Goal: Task Accomplishment & Management: Manage account settings

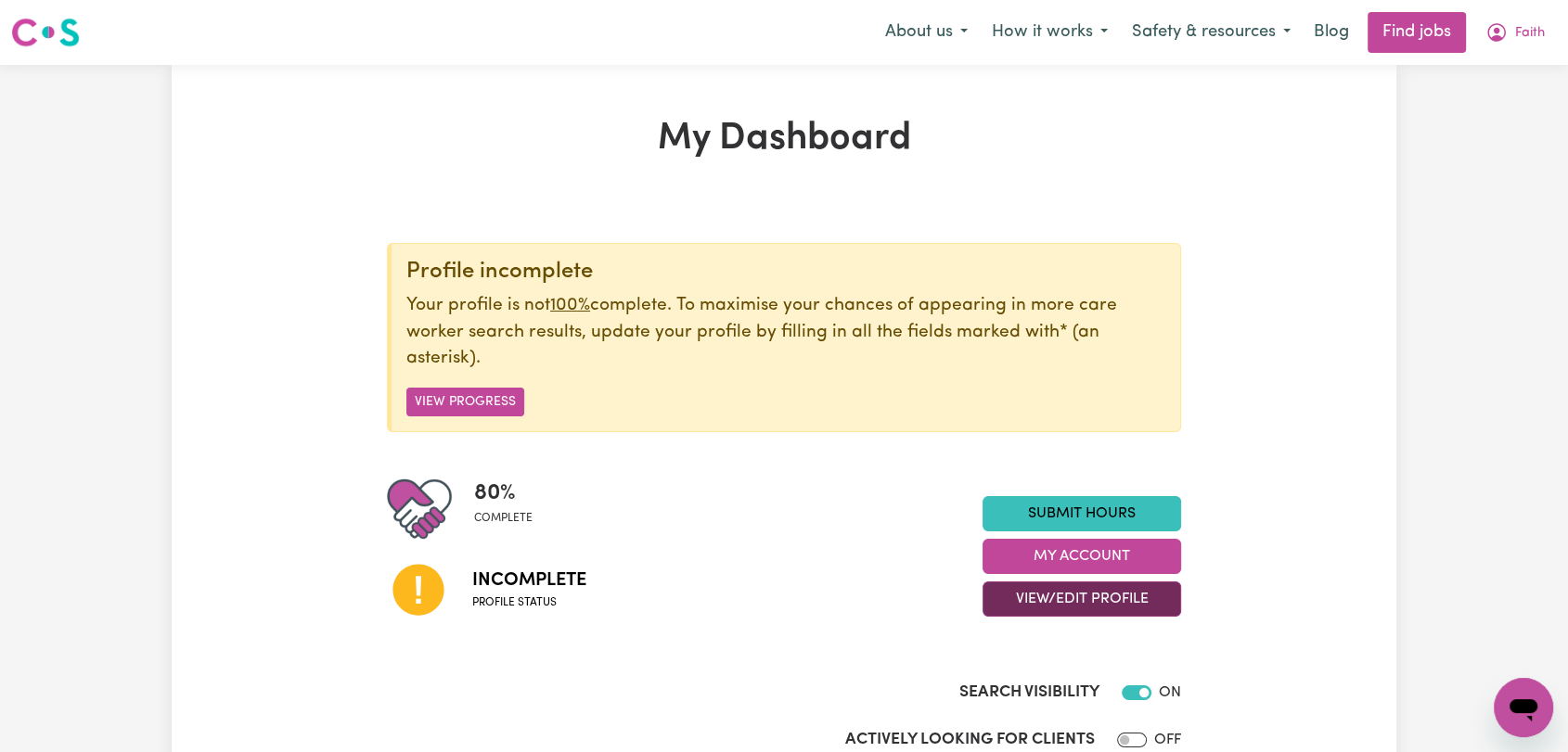
click at [1101, 591] on button "View/Edit Profile" at bounding box center [1082, 599] width 199 height 35
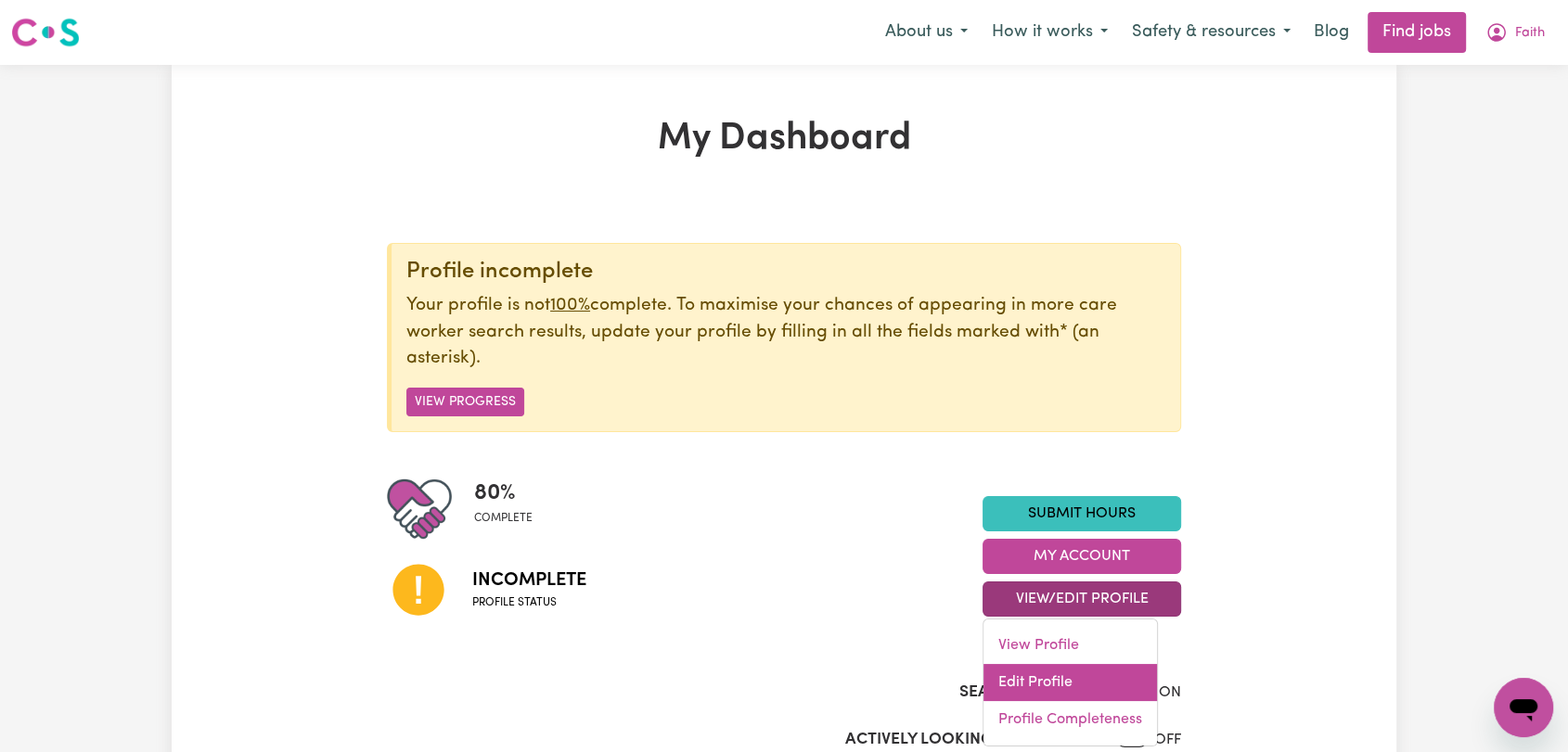
click at [1082, 669] on link "Edit Profile" at bounding box center [1071, 683] width 173 height 37
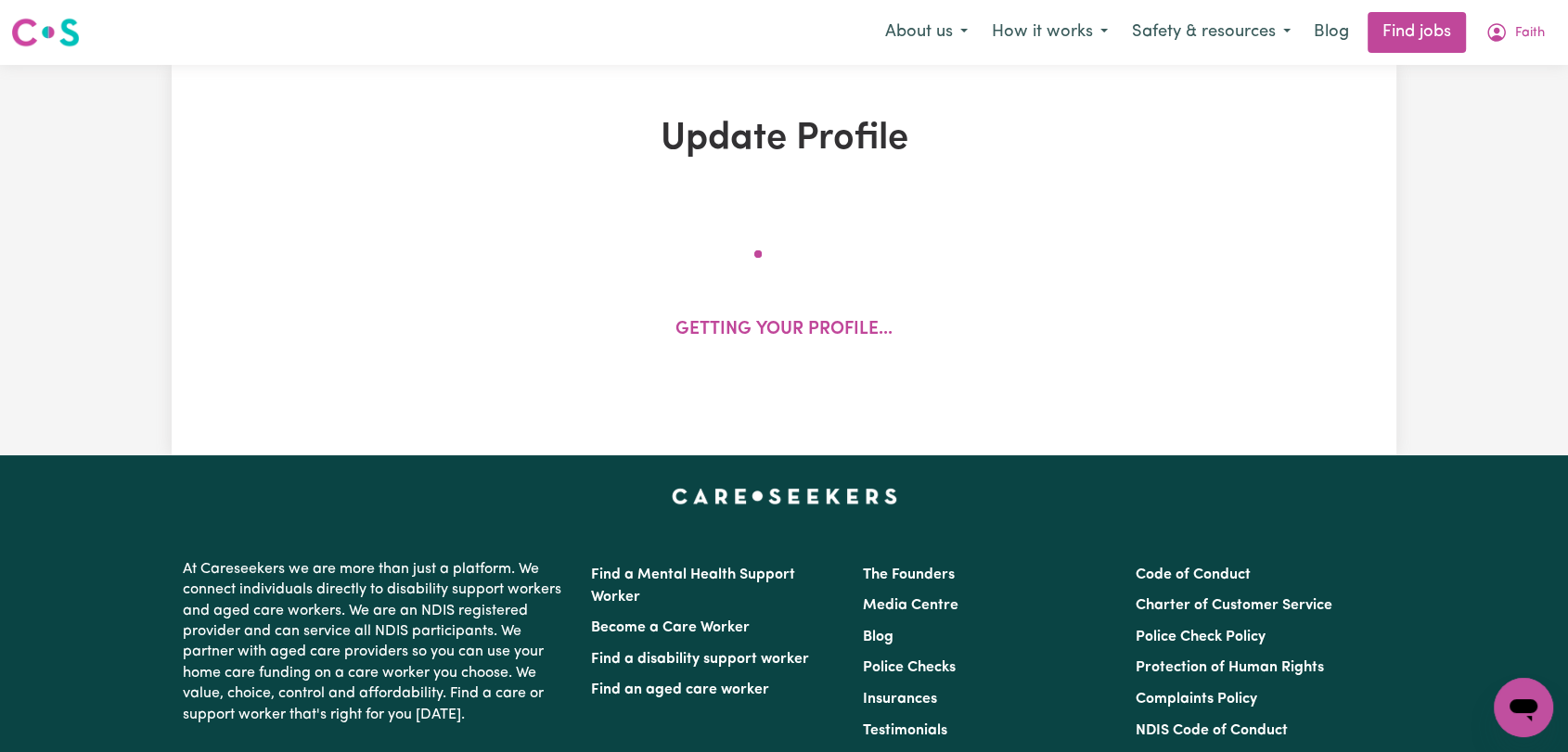
select select "[DEMOGRAPHIC_DATA]"
select select "Student Visa"
select select "Studying a healthcare related degree or qualification"
select select "48"
select select "63"
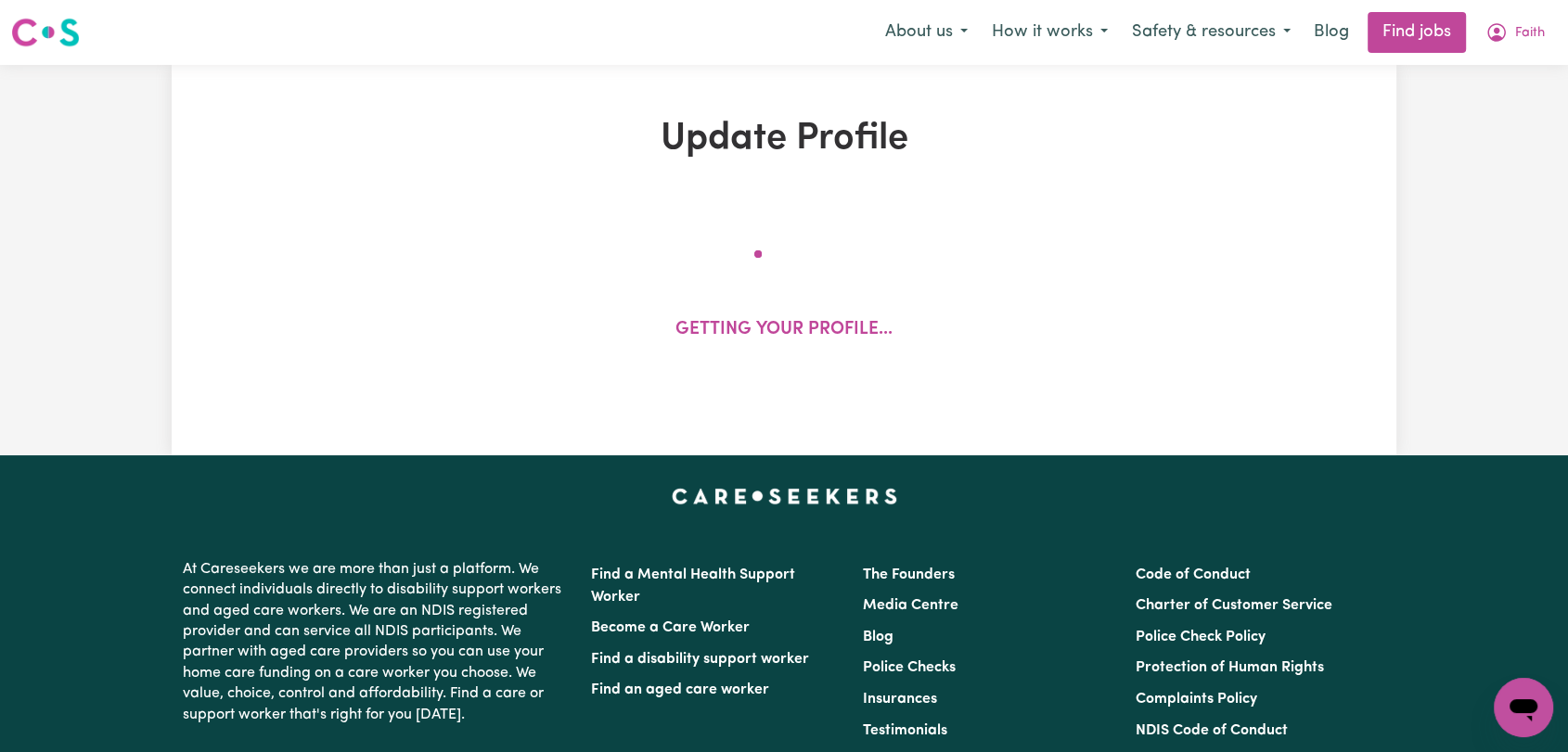
select select "80"
select select "100"
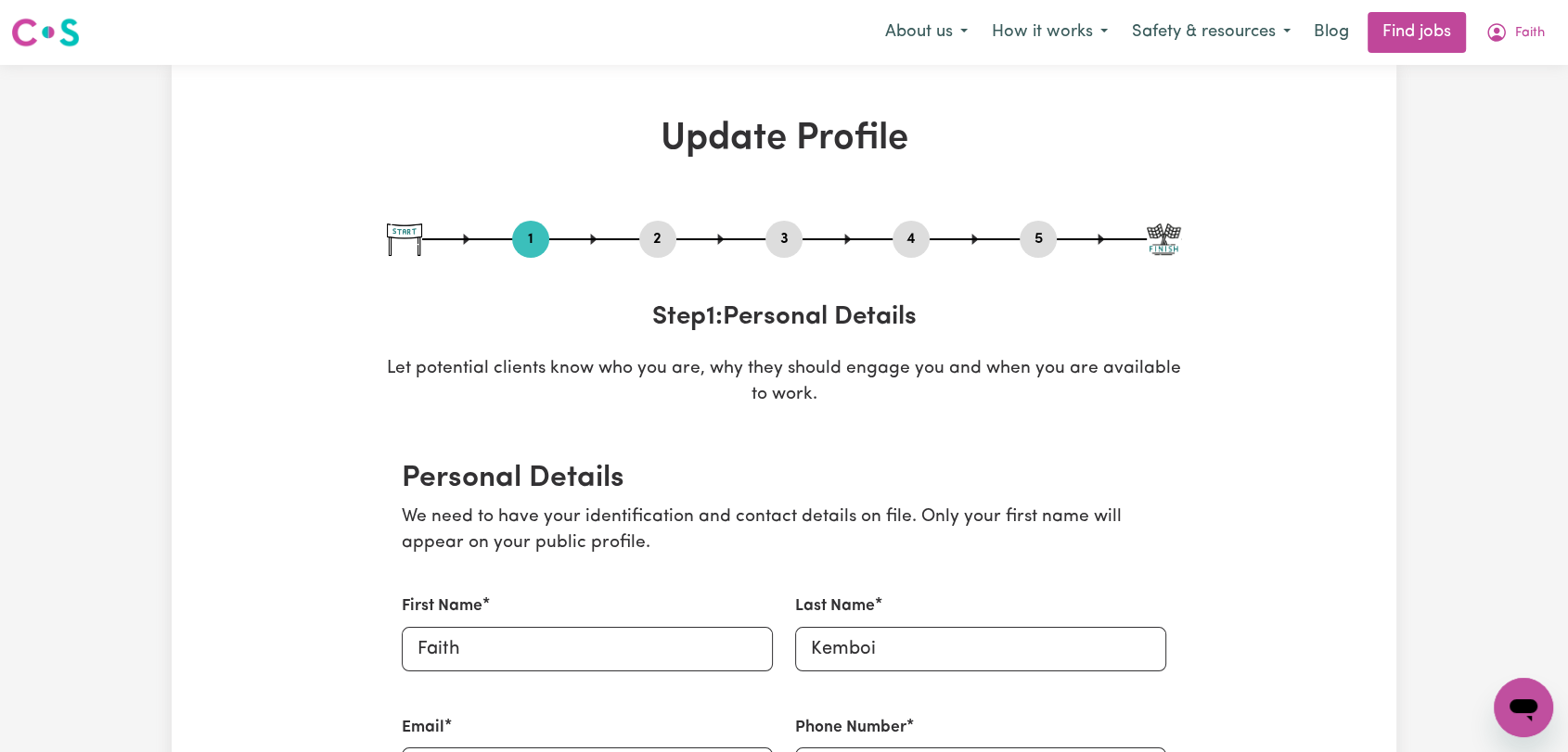
click at [778, 242] on button "3" at bounding box center [784, 239] width 37 height 24
select select "Certificate III (Individual Support)"
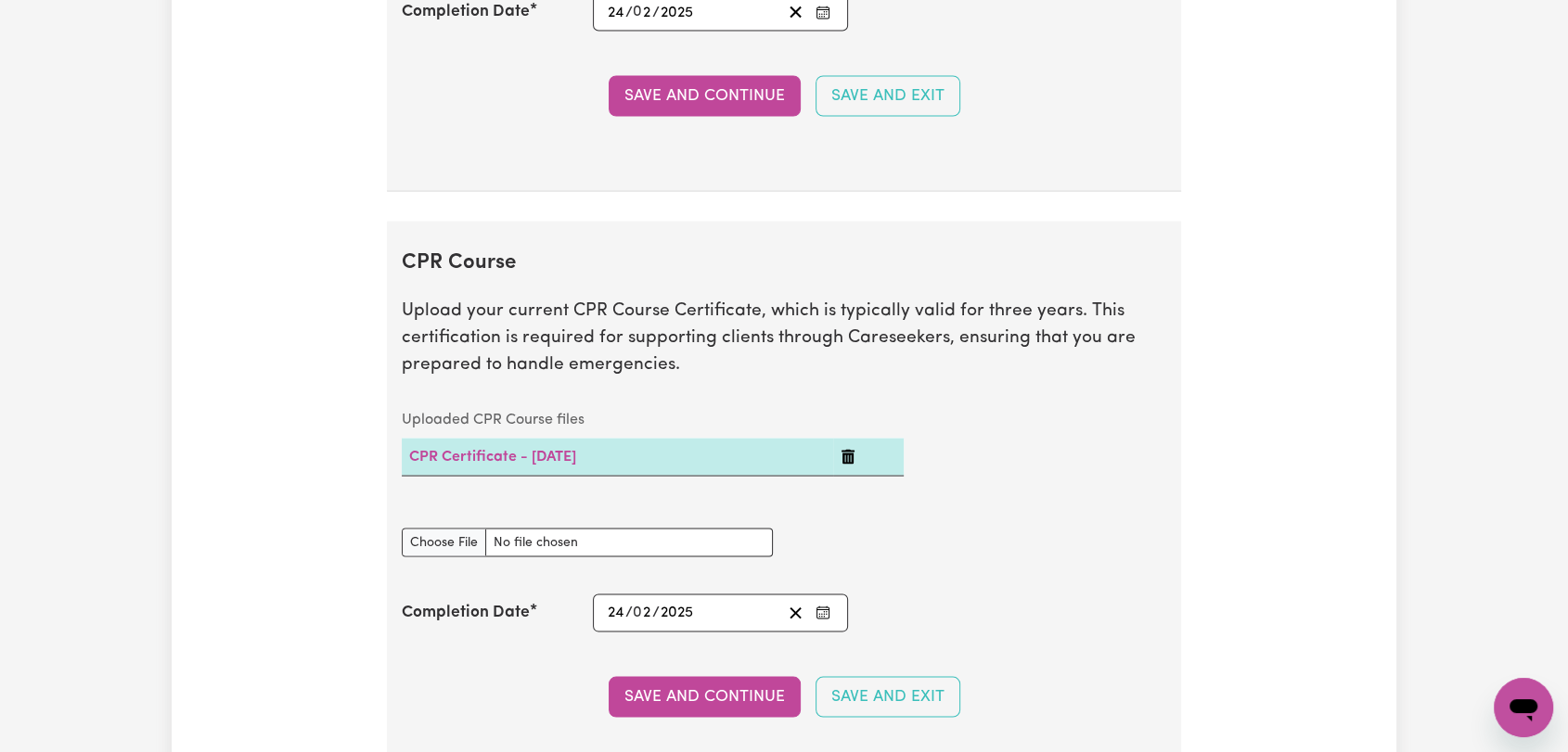
scroll to position [4225, 0]
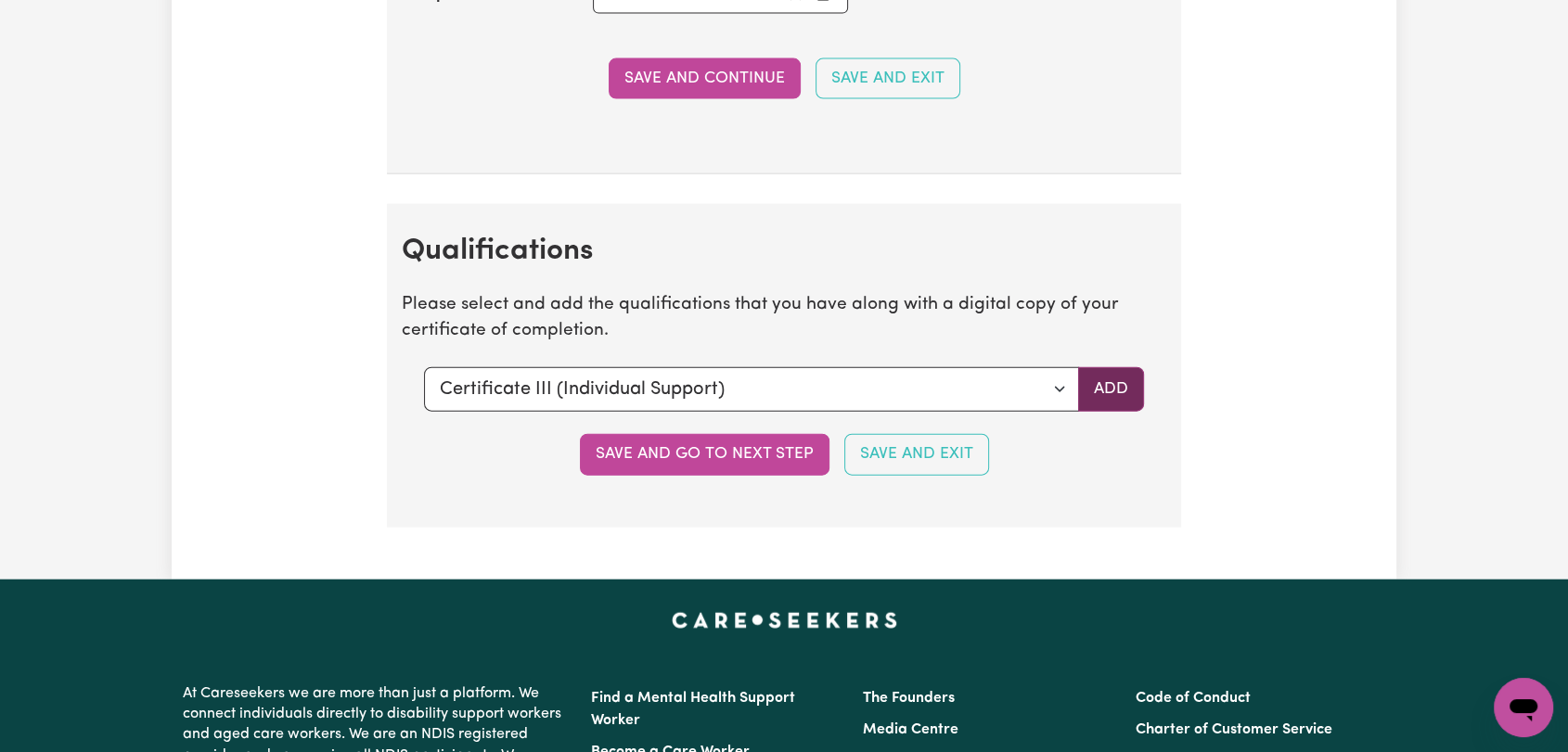
click at [1087, 374] on button "Add" at bounding box center [1111, 389] width 66 height 44
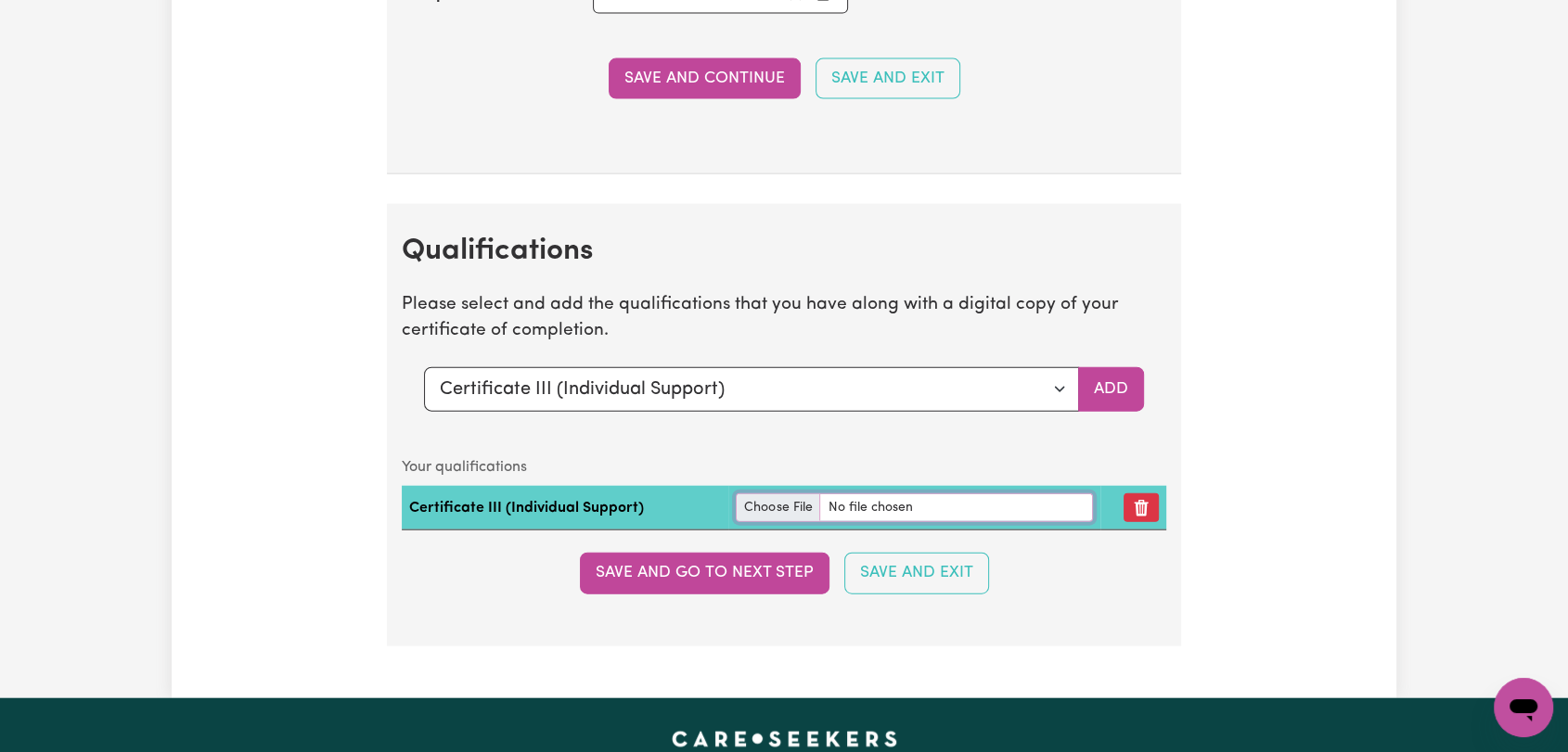
click at [780, 500] on input "file" at bounding box center [914, 507] width 358 height 29
type input "C:\fakepath\Faith Kemboi - Certificate III Individual Support --.pdf"
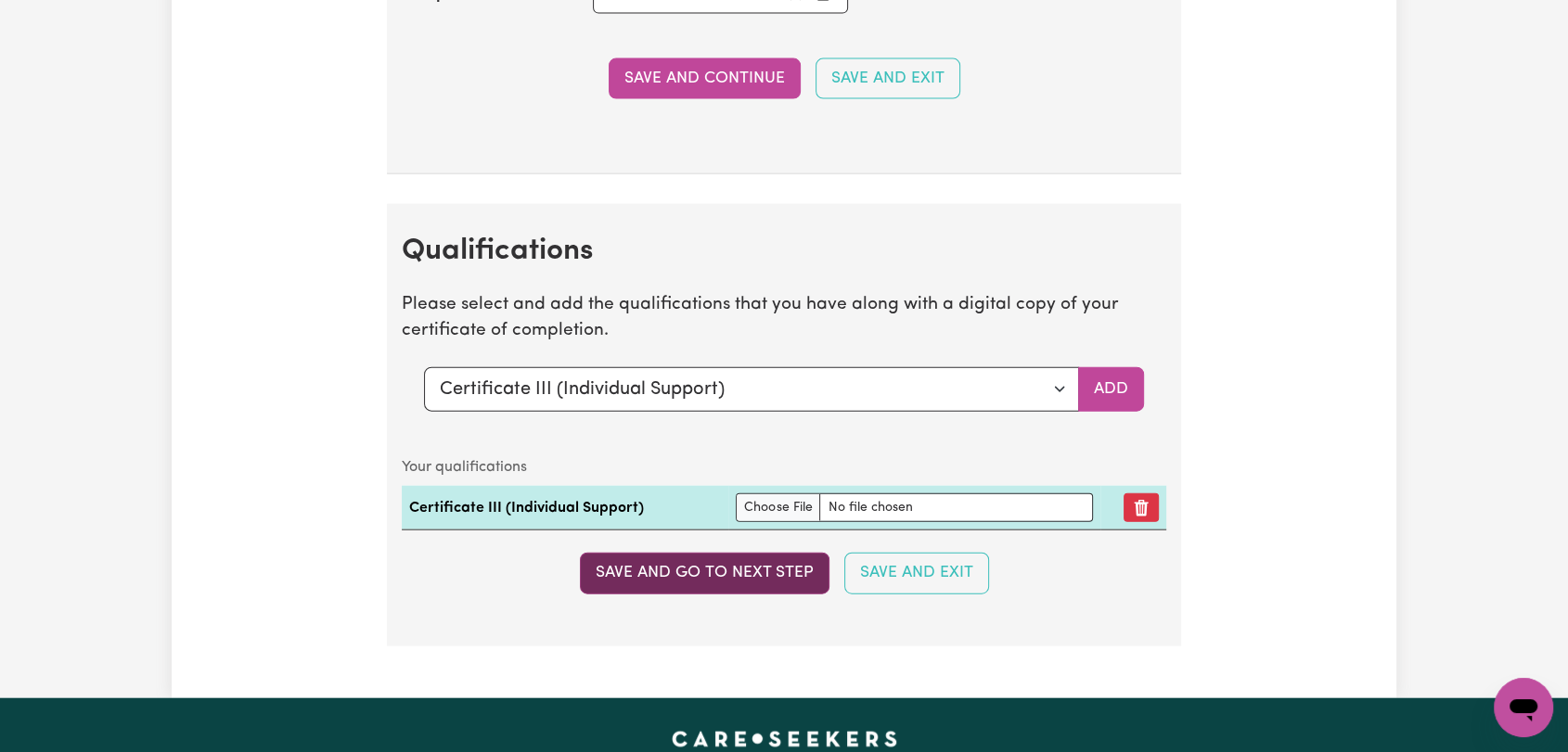
click at [726, 546] on section "Qualifications Please select and add the qualifications that you have along wit…" at bounding box center [784, 424] width 795 height 442
click at [730, 564] on button "Save and go to next step" at bounding box center [704, 573] width 249 height 40
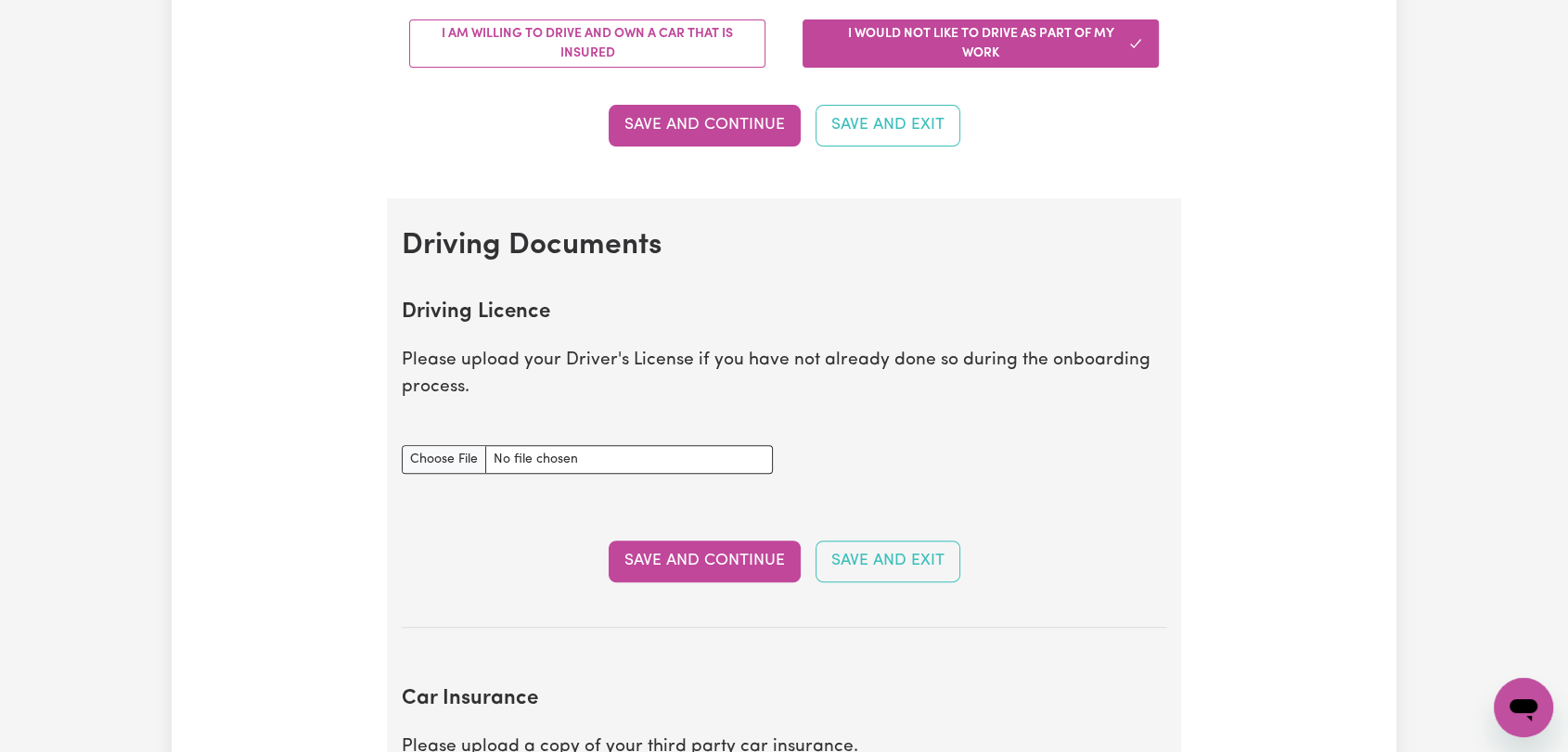
scroll to position [309, 0]
